Goal: Task Accomplishment & Management: Manage account settings

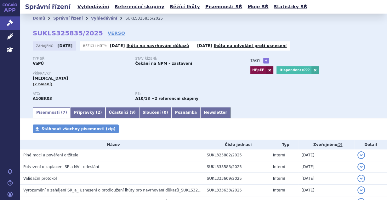
click at [11, 16] on link "Správní řízení" at bounding box center [10, 22] width 20 height 13
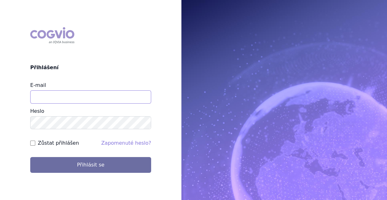
click at [71, 100] on input "E-mail" at bounding box center [90, 96] width 121 height 13
type input "vaclav.smekal@astrazeneca.com"
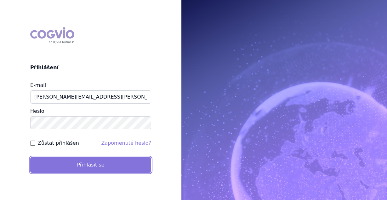
click at [50, 161] on button "Přihlásit se" at bounding box center [90, 165] width 121 height 16
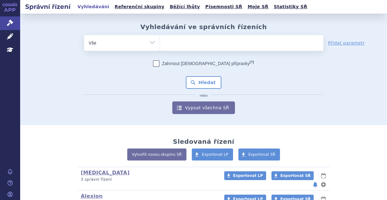
click at [196, 41] on ul at bounding box center [242, 41] width 164 height 13
click at [160, 41] on select at bounding box center [160, 43] width 0 height 16
click at [103, 91] on div "Zahrnout bratrské přípravky (?) * Pozor, hledání dle vyhledávacího parametru In…" at bounding box center [204, 87] width 240 height 54
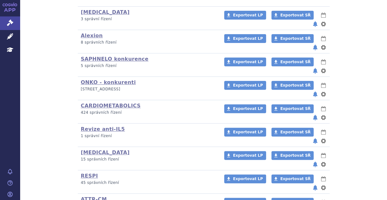
scroll to position [151, 0]
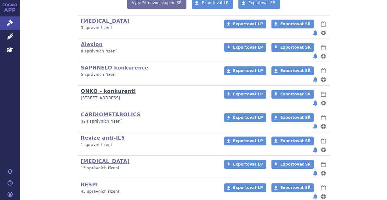
click at [100, 88] on link "ONKO - konkurenti" at bounding box center [108, 91] width 55 height 6
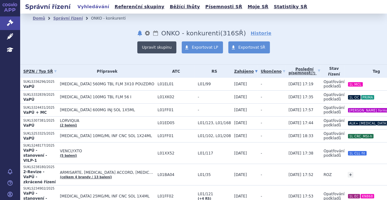
click at [162, 46] on button "Upravit skupinu" at bounding box center [156, 47] width 39 height 12
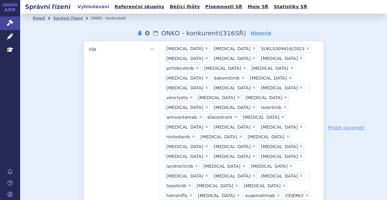
click at [282, 140] on ul "× talzenna × trodelvy × SUKLS309416/2023 × opdivo × zejula × rubraca × pirtobru…" at bounding box center [242, 126] width 164 height 170
click at [160, 57] on select "talzenna trodelvy SUKLS309416/2023 opdivo zejula rubraca pirtobrutinib keytruda…" at bounding box center [160, 49] width 0 height 16
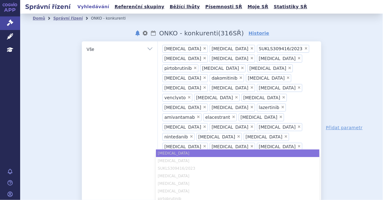
type input "ri"
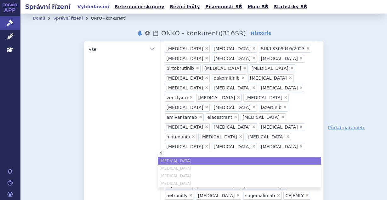
type input "rib"
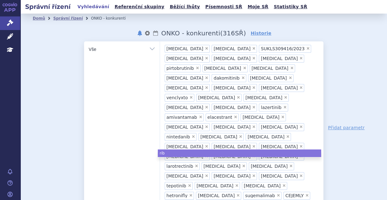
type input "ribo"
type input "riboc"
type input "riboci"
type input "ribocik"
type input "ribocikli"
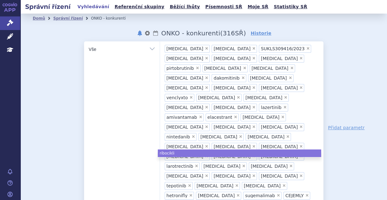
type input "ribociklib"
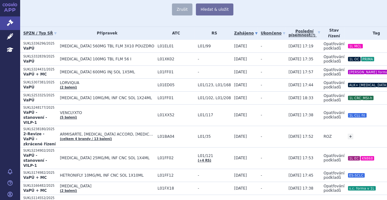
scroll to position [252, 0]
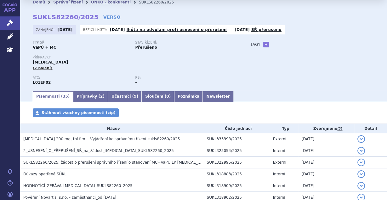
scroll to position [50, 0]
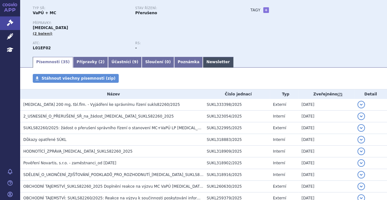
click at [203, 62] on link "Newsletter" at bounding box center [218, 62] width 30 height 11
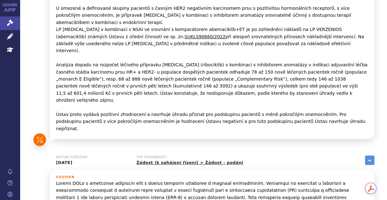
scroll to position [218, 0]
